Goal: Task Accomplishment & Management: Manage account settings

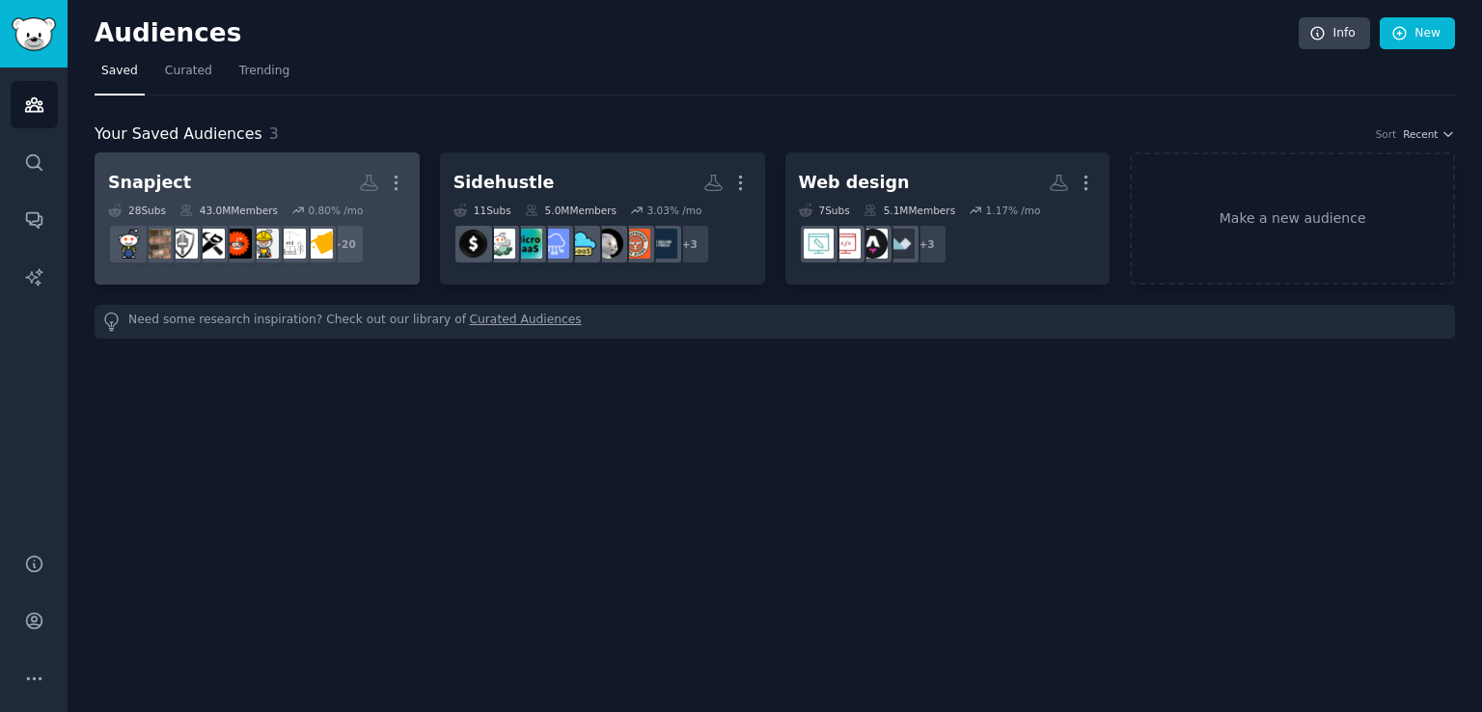
click at [251, 181] on h2 "Snapject More" at bounding box center [257, 183] width 298 height 34
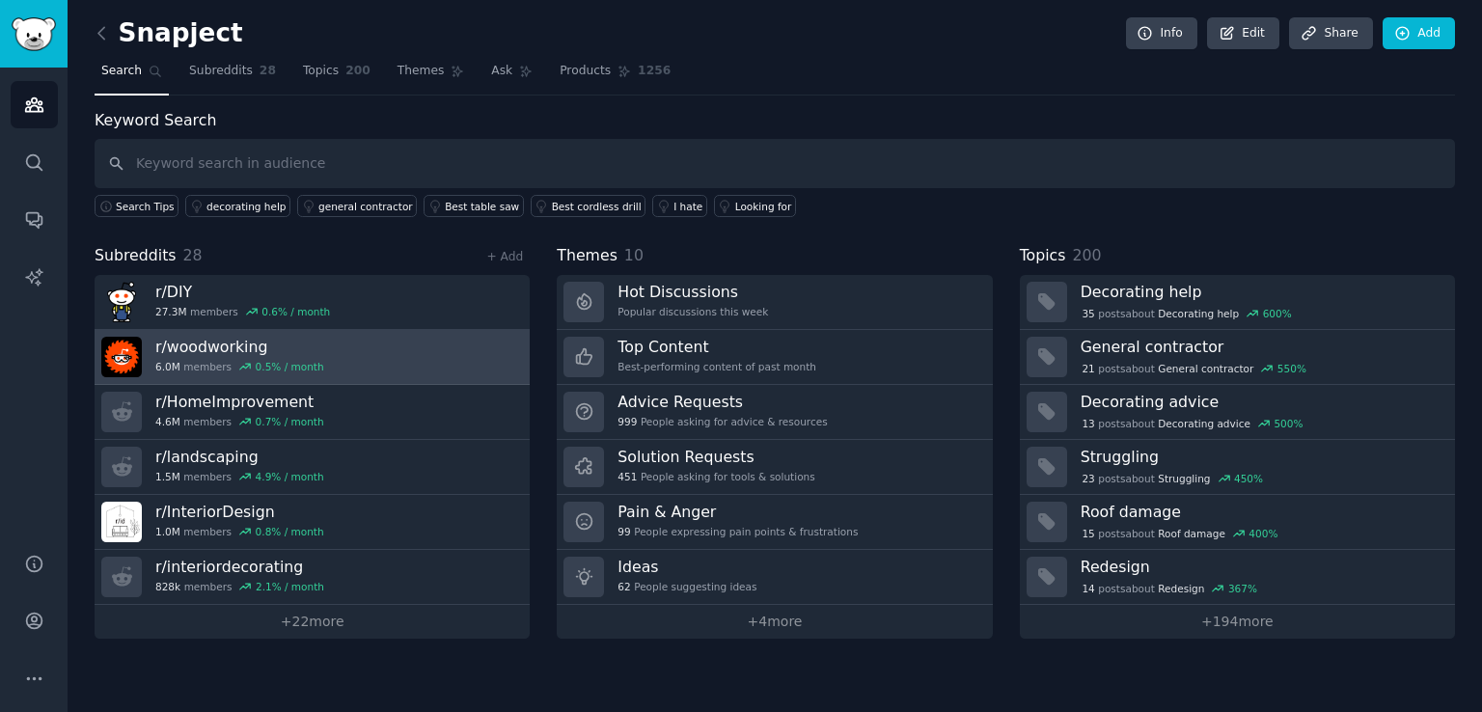
click at [374, 348] on link "r/ woodworking 6.0M members 0.5 % / month" at bounding box center [312, 357] width 435 height 55
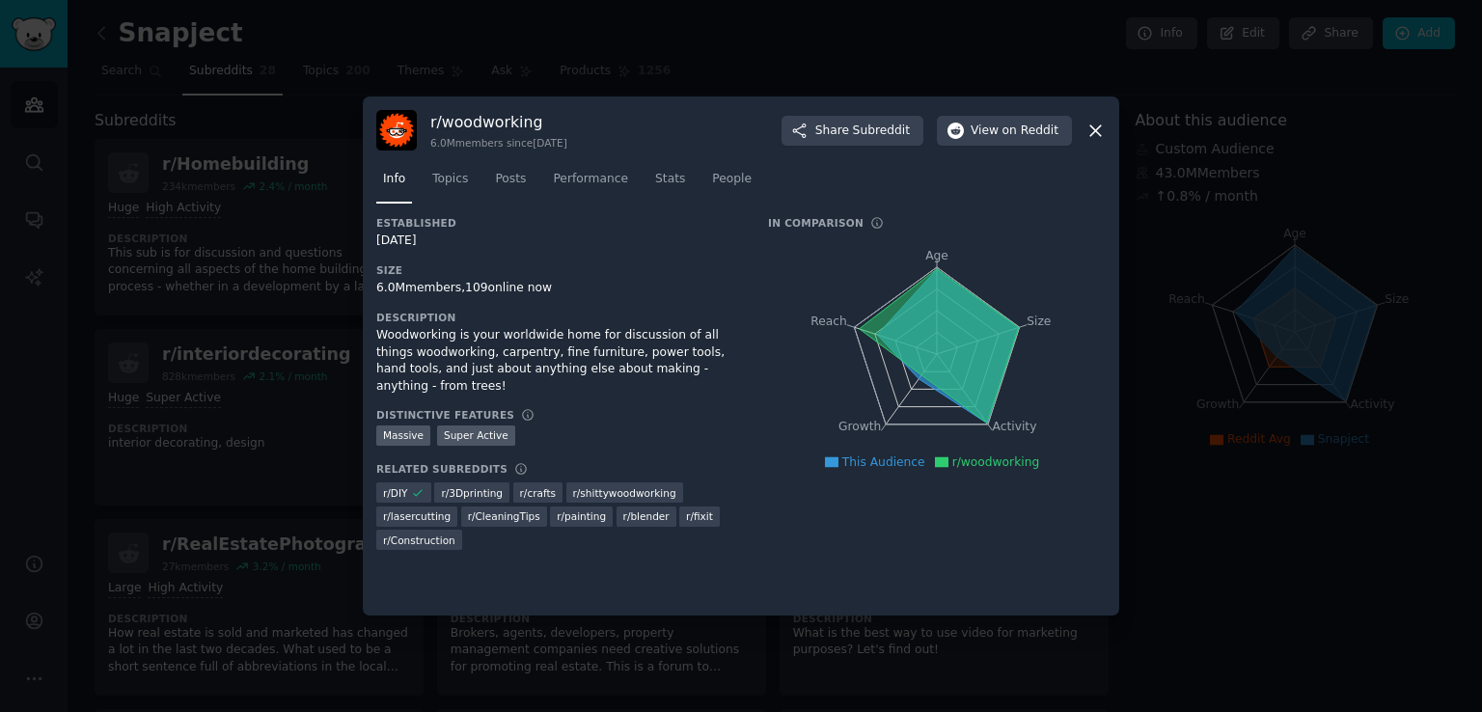
click at [1095, 124] on icon at bounding box center [1096, 131] width 20 height 20
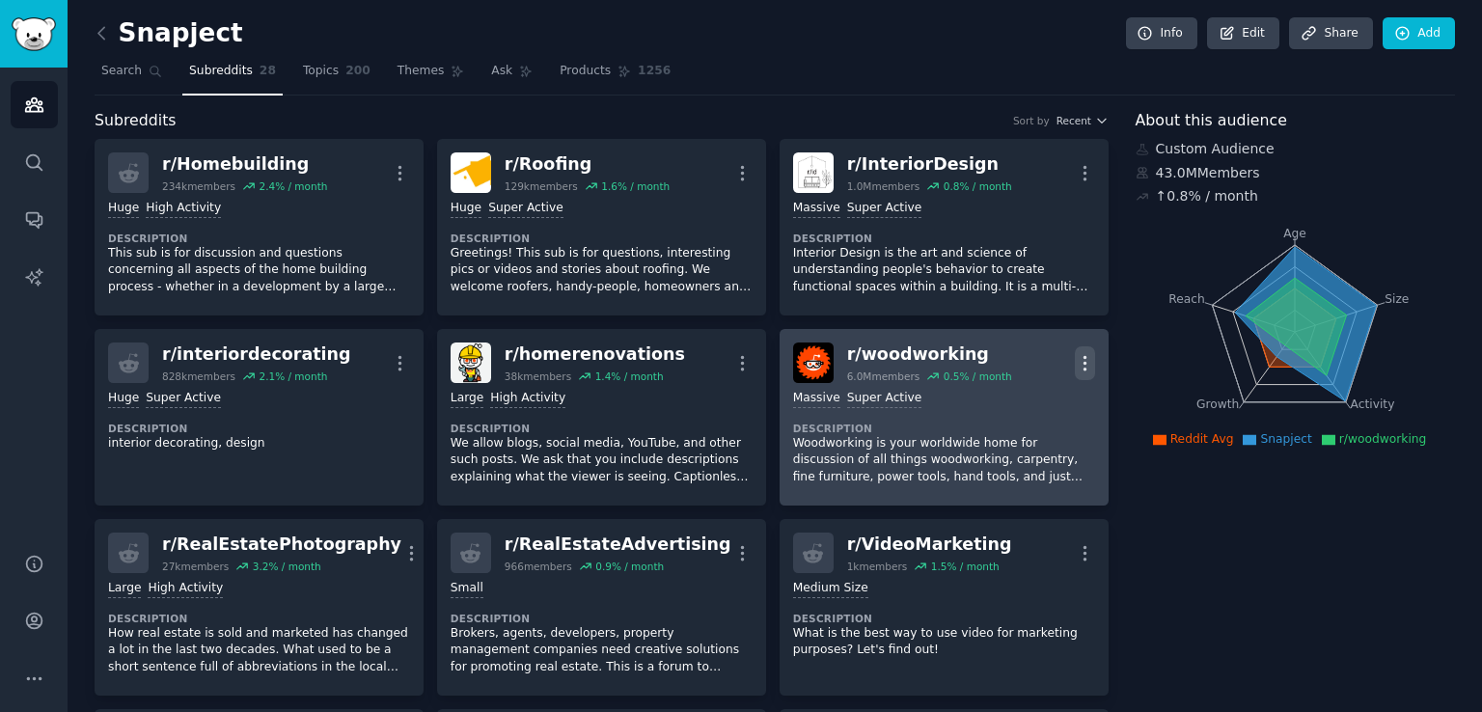
click at [1079, 355] on icon "button" at bounding box center [1085, 363] width 20 height 20
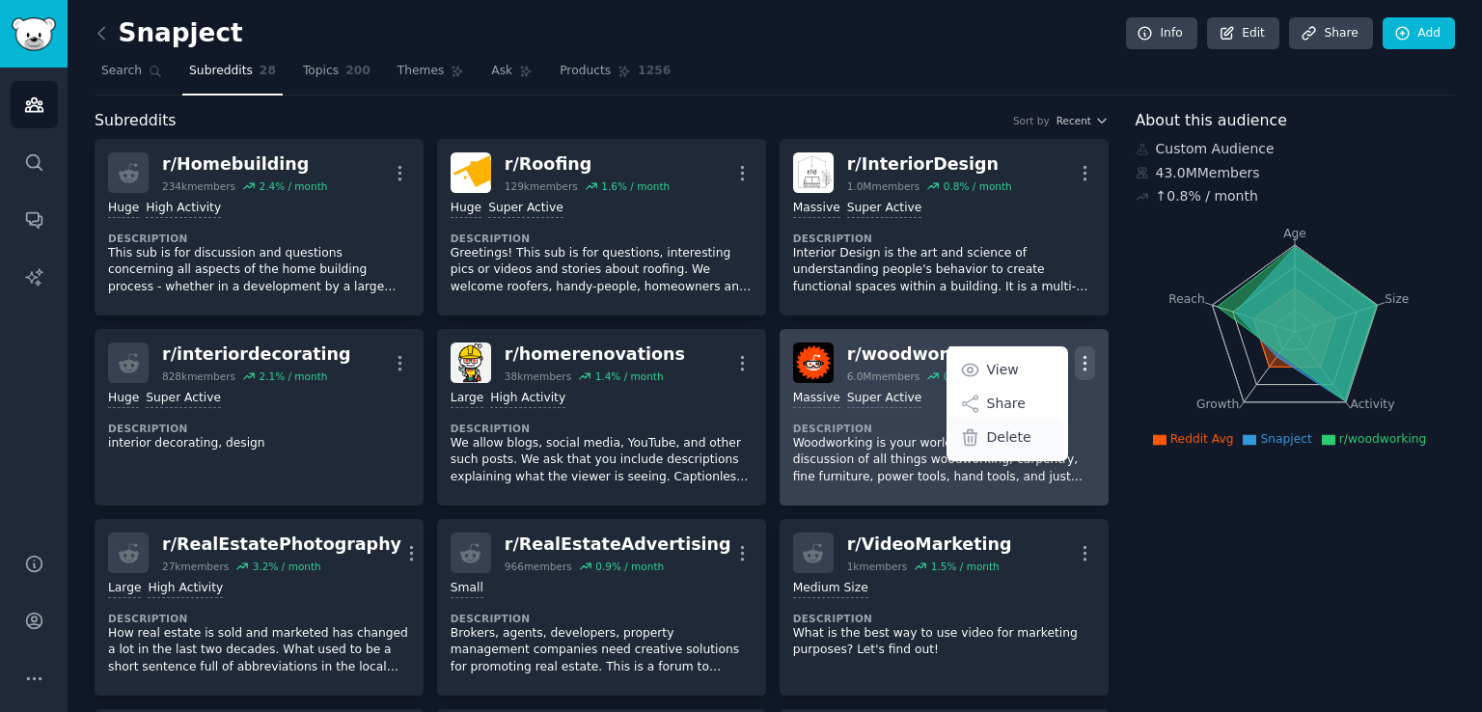
click at [1004, 437] on p "Delete" at bounding box center [1009, 437] width 44 height 20
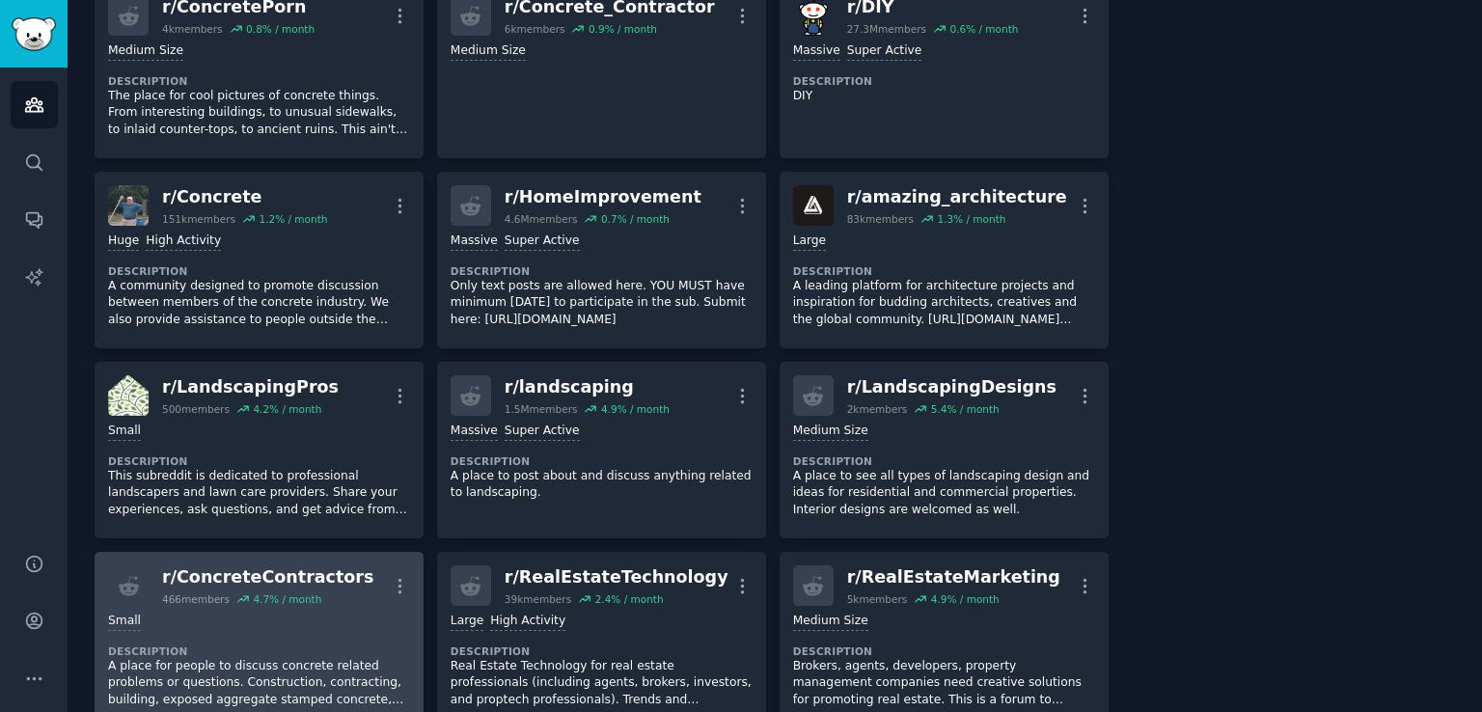
scroll to position [1061, 0]
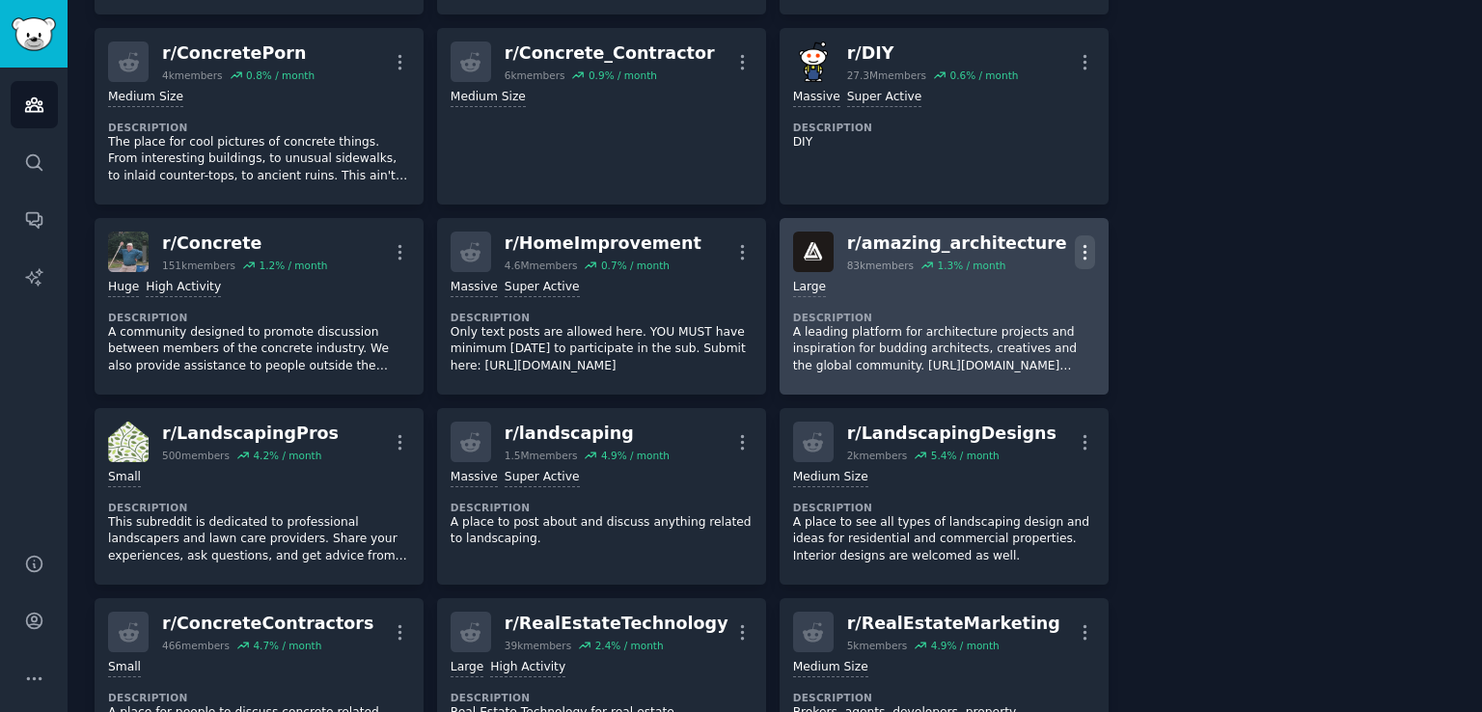
click at [1075, 255] on icon "button" at bounding box center [1085, 252] width 20 height 20
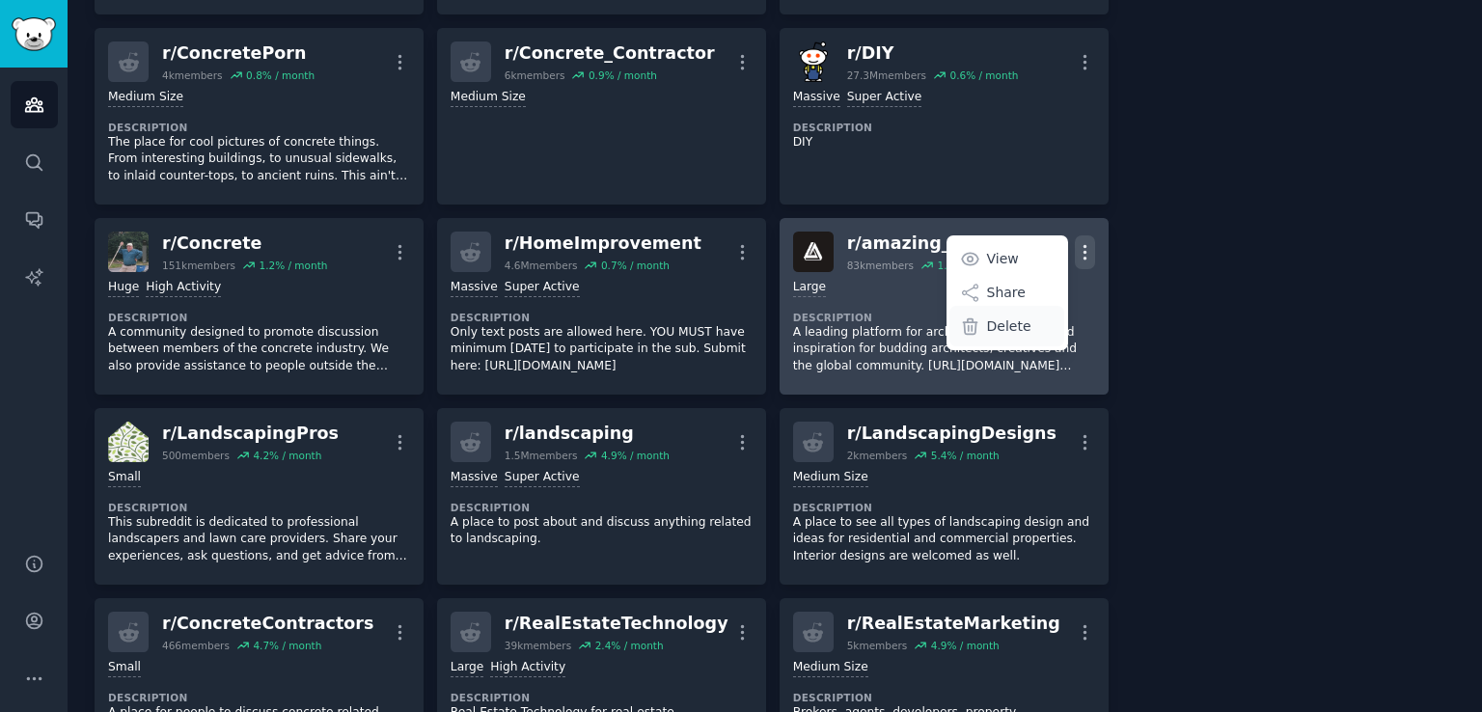
click at [1023, 316] on div "Delete" at bounding box center [1006, 326] width 115 height 41
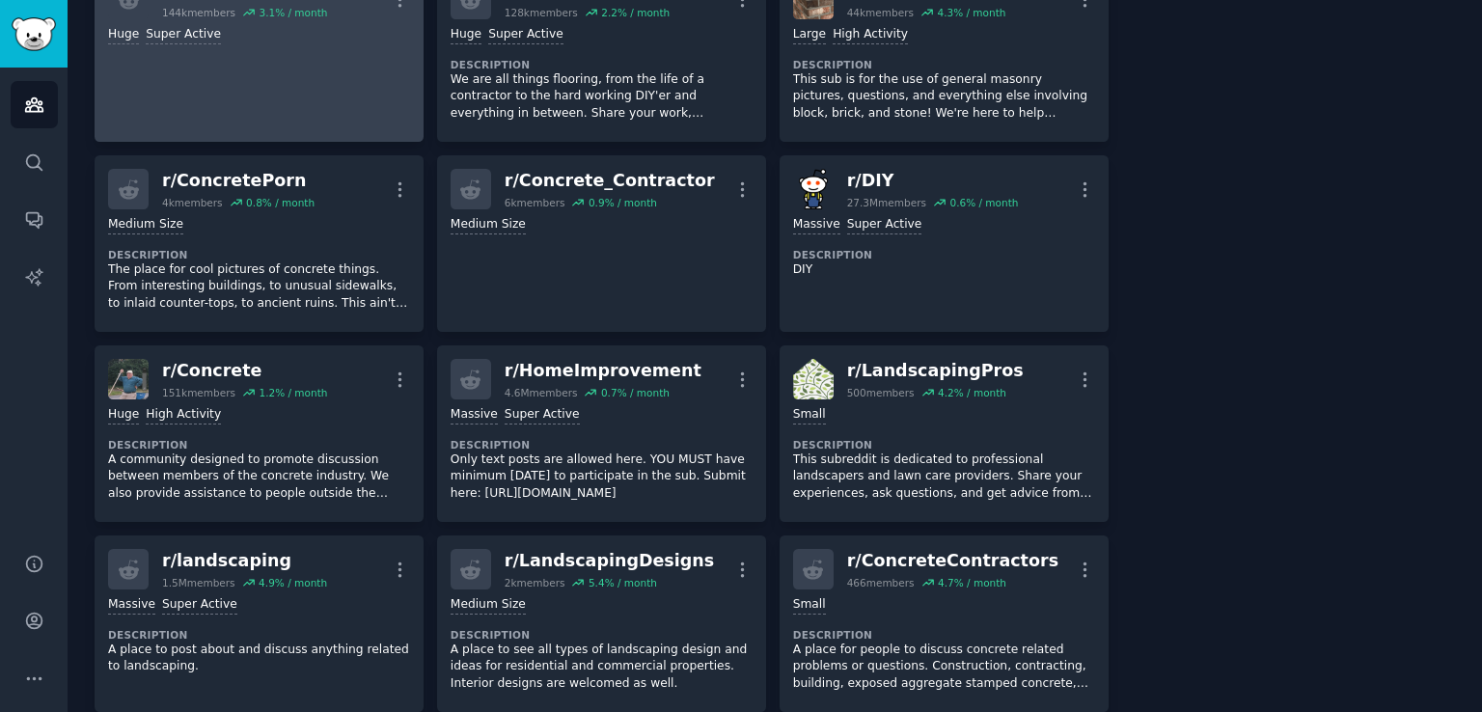
scroll to position [965, 0]
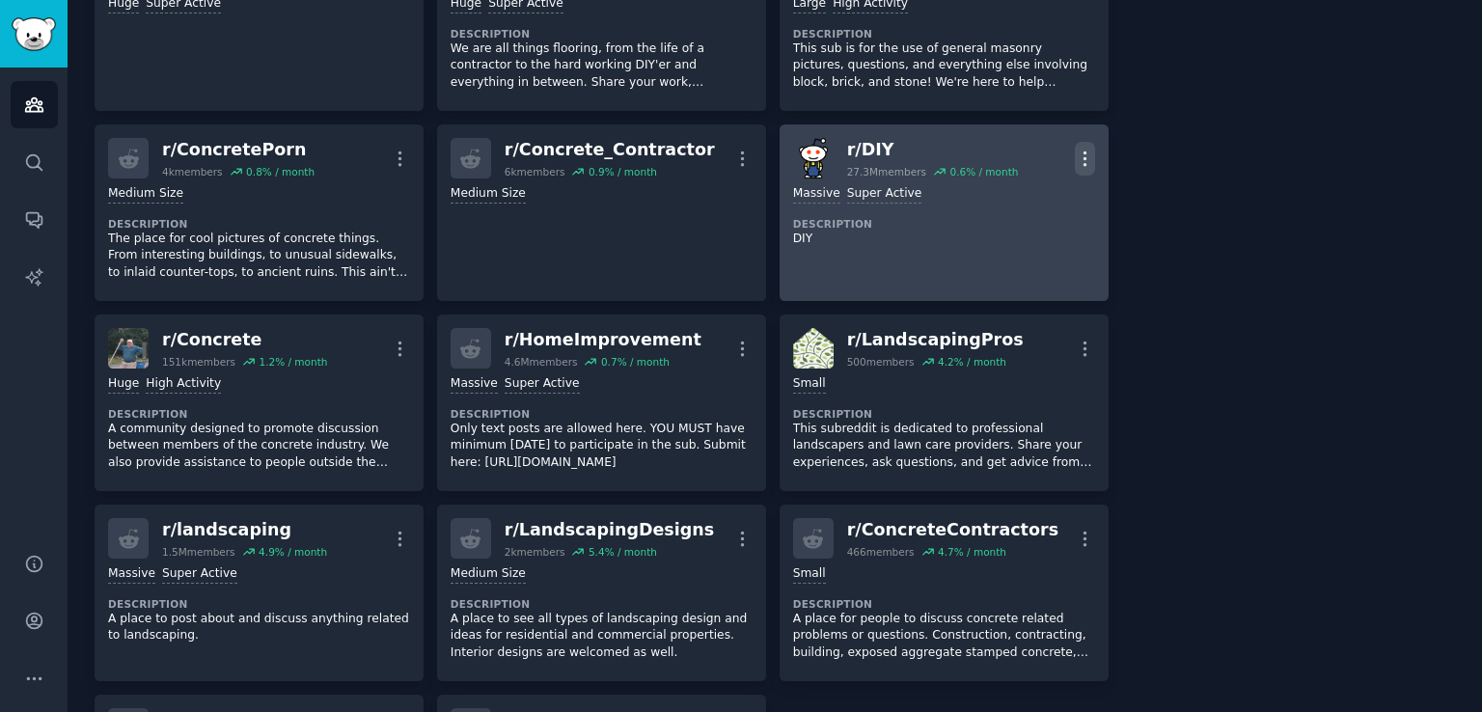
click at [1084, 151] on icon "button" at bounding box center [1085, 158] width 2 height 14
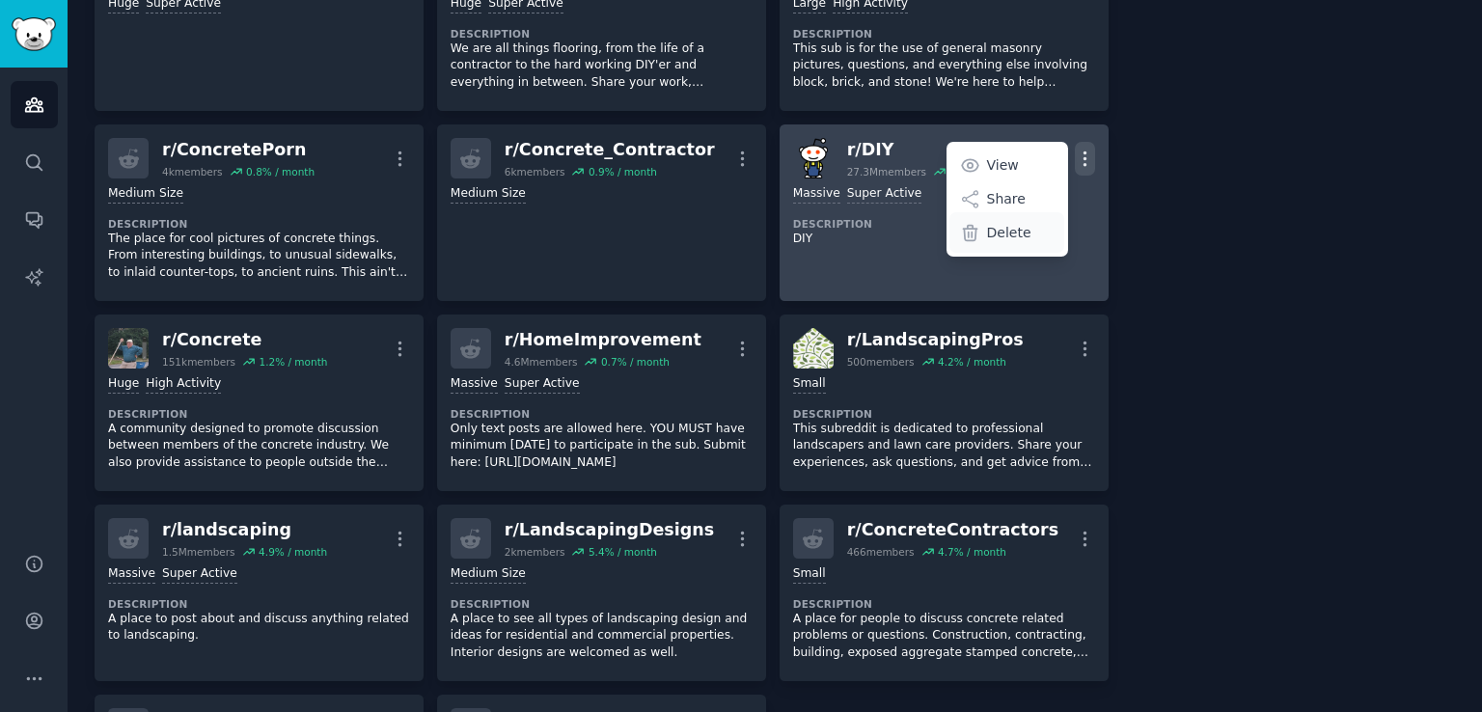
click at [1008, 225] on p "Delete" at bounding box center [1009, 233] width 44 height 20
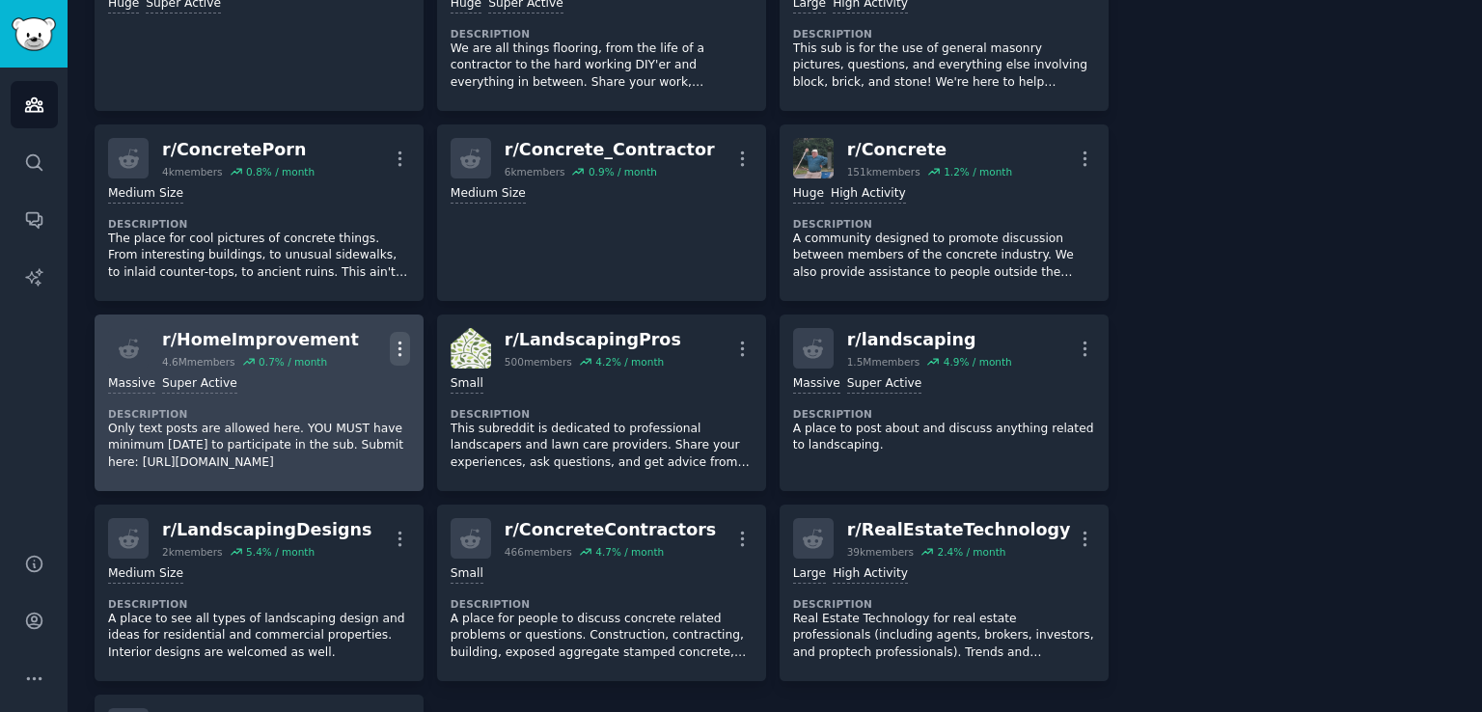
click at [395, 348] on icon "button" at bounding box center [400, 349] width 20 height 20
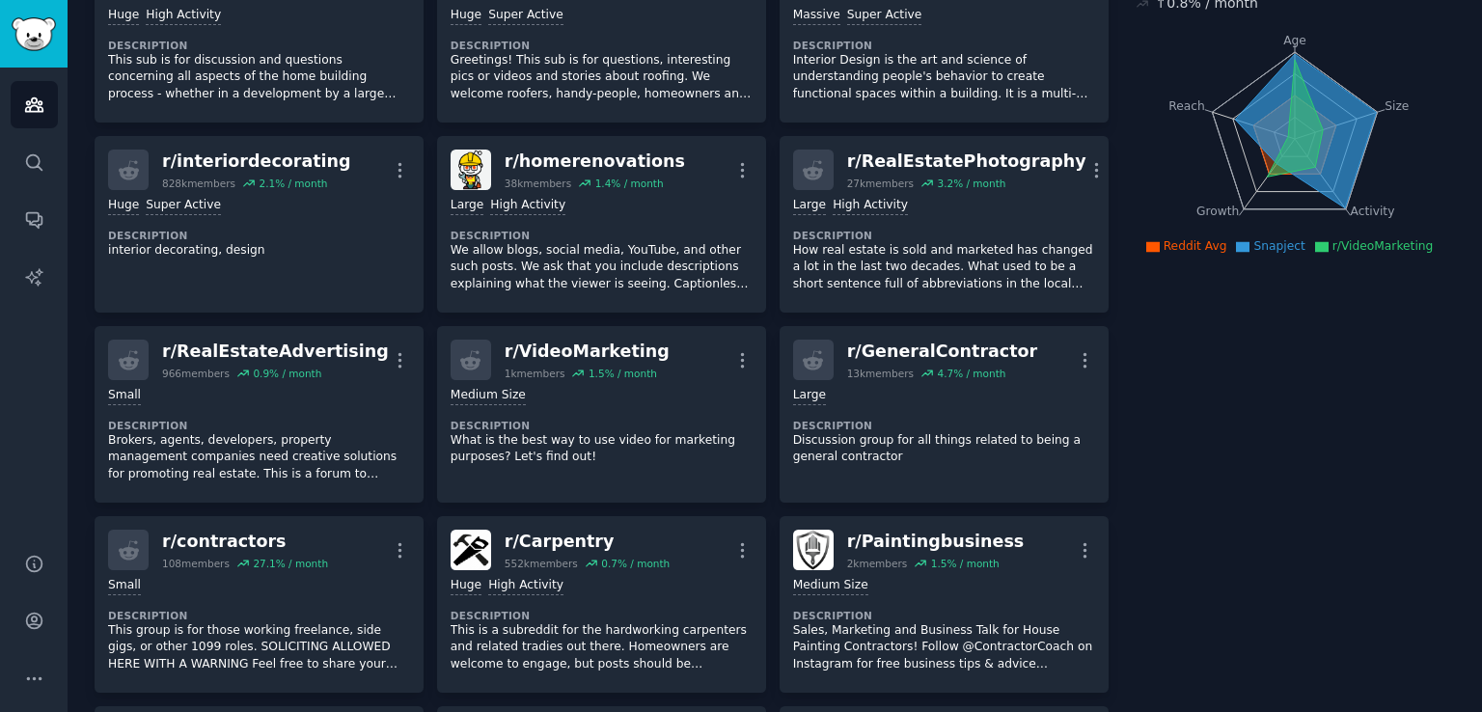
scroll to position [772, 0]
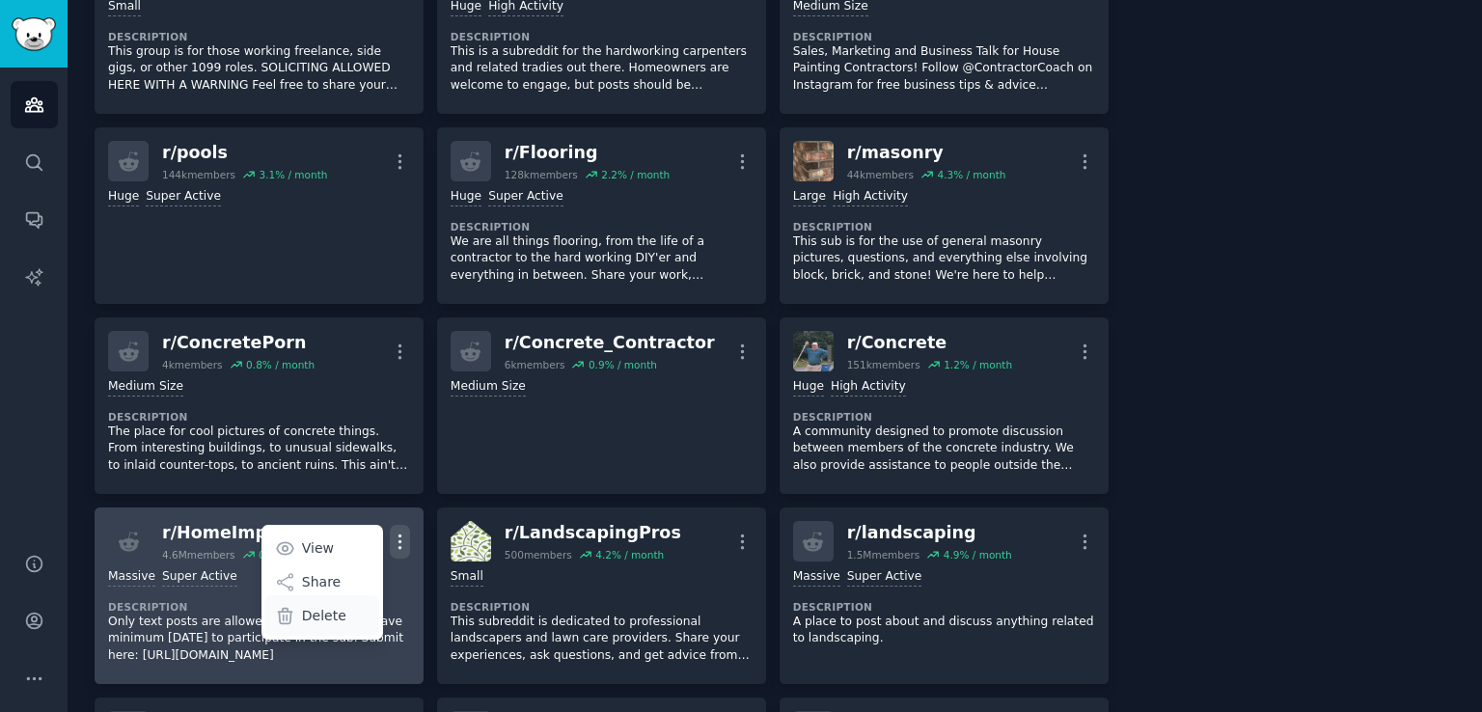
click at [317, 616] on p "Delete" at bounding box center [324, 616] width 44 height 20
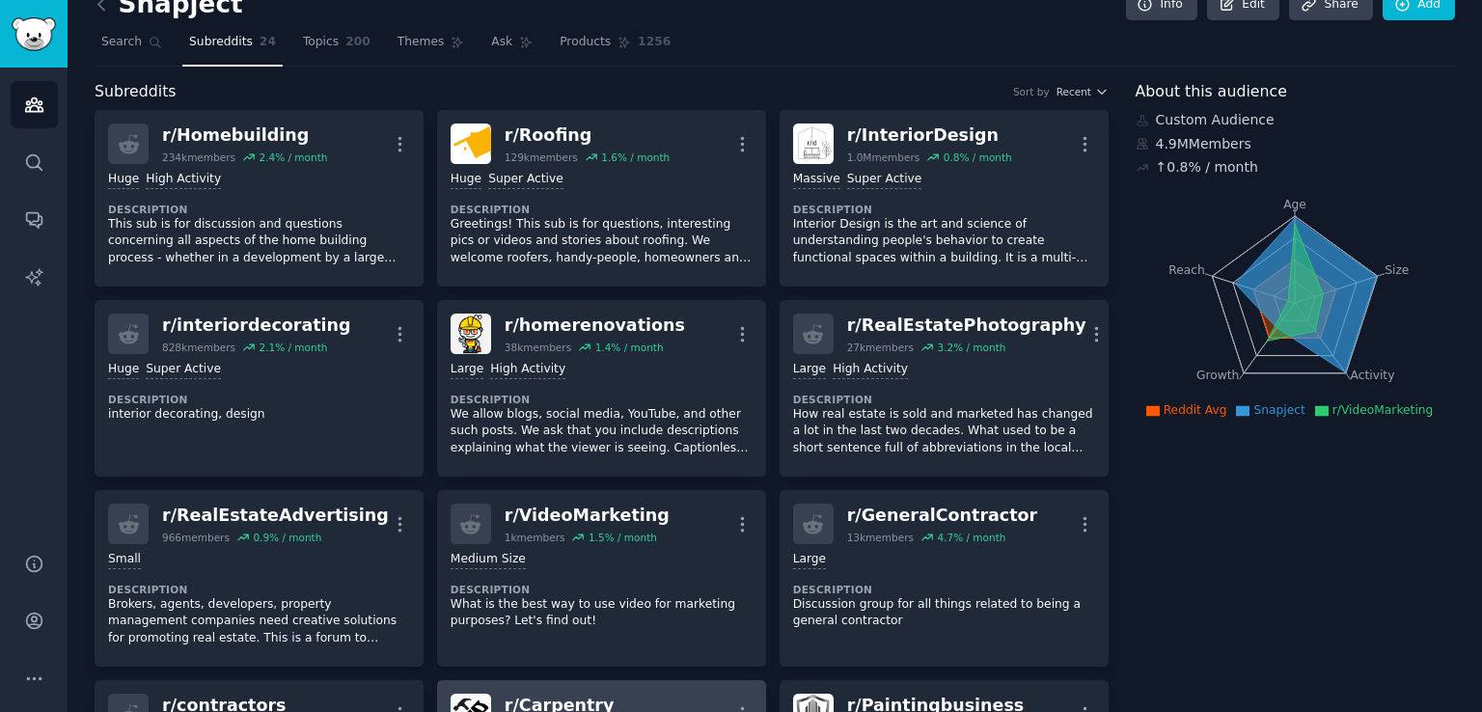
scroll to position [0, 0]
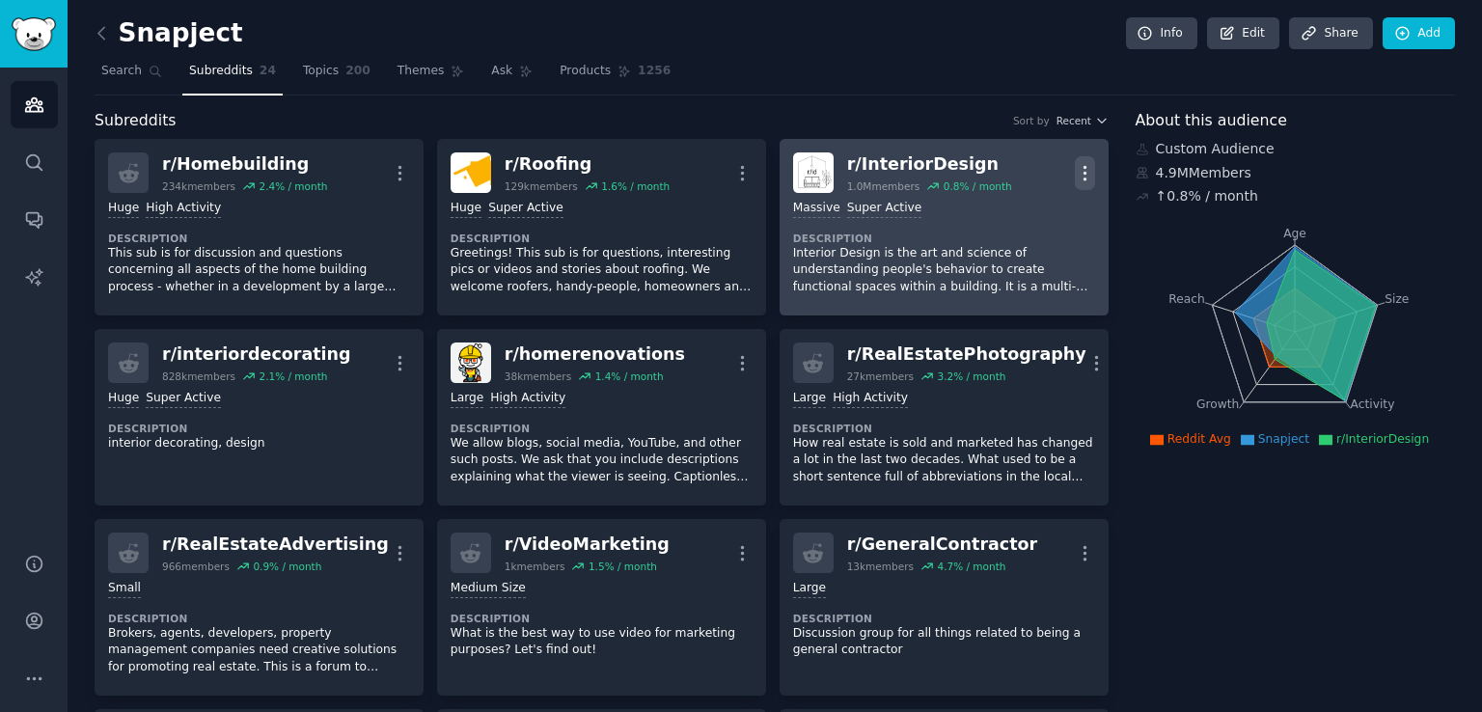
click at [1085, 171] on icon "button" at bounding box center [1085, 173] width 20 height 20
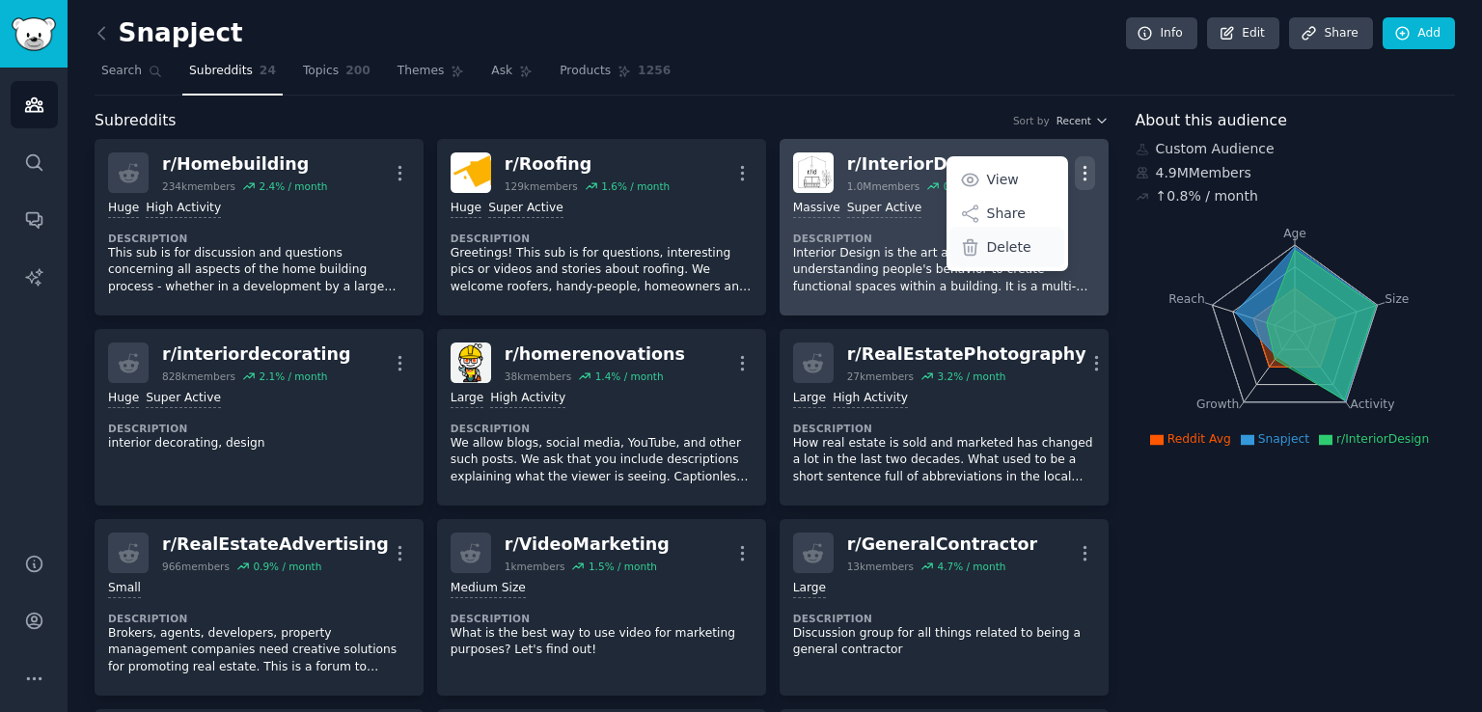
click at [1038, 246] on div "Delete" at bounding box center [1006, 247] width 115 height 41
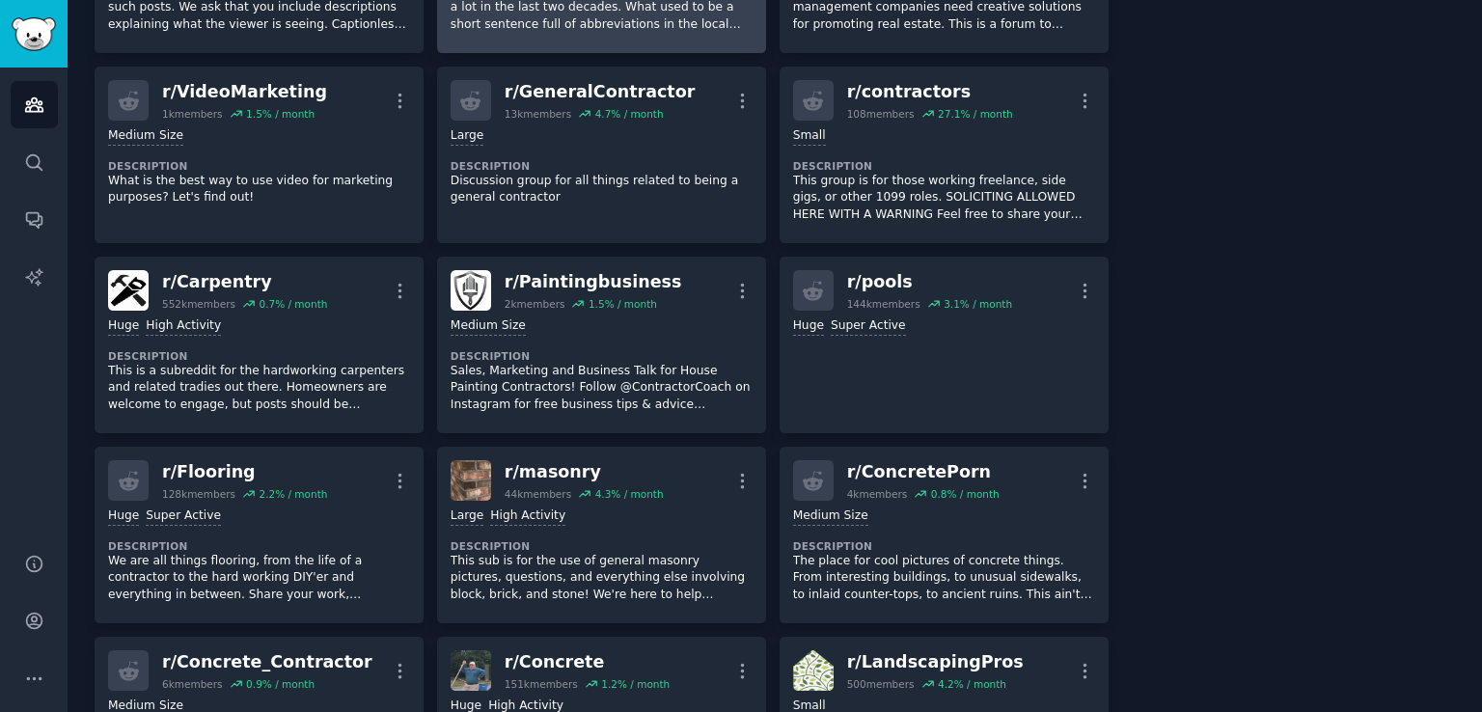
scroll to position [579, 0]
